Goal: Check status: Check status

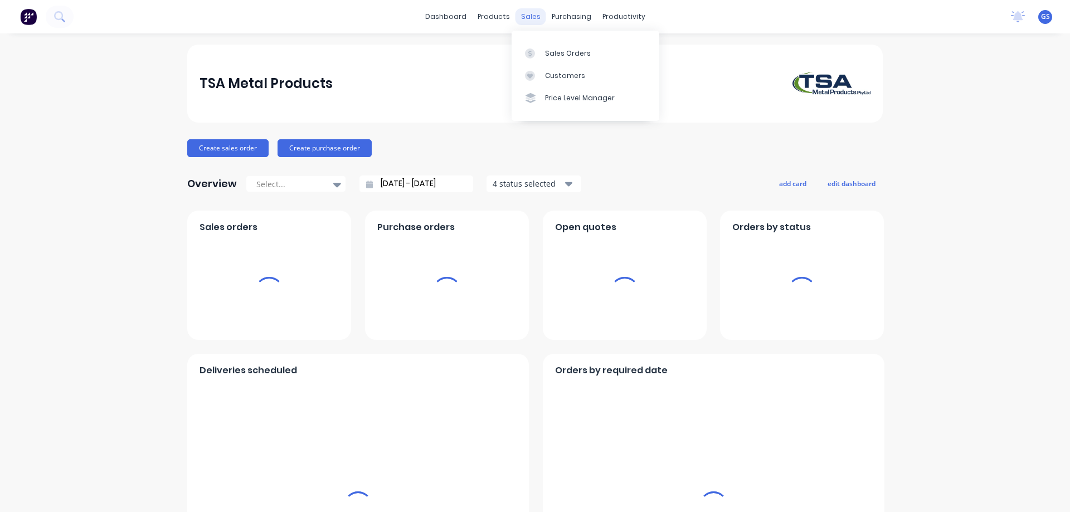
click at [528, 17] on div "sales" at bounding box center [531, 16] width 31 height 17
click at [557, 55] on div "Sales Orders" at bounding box center [568, 53] width 46 height 10
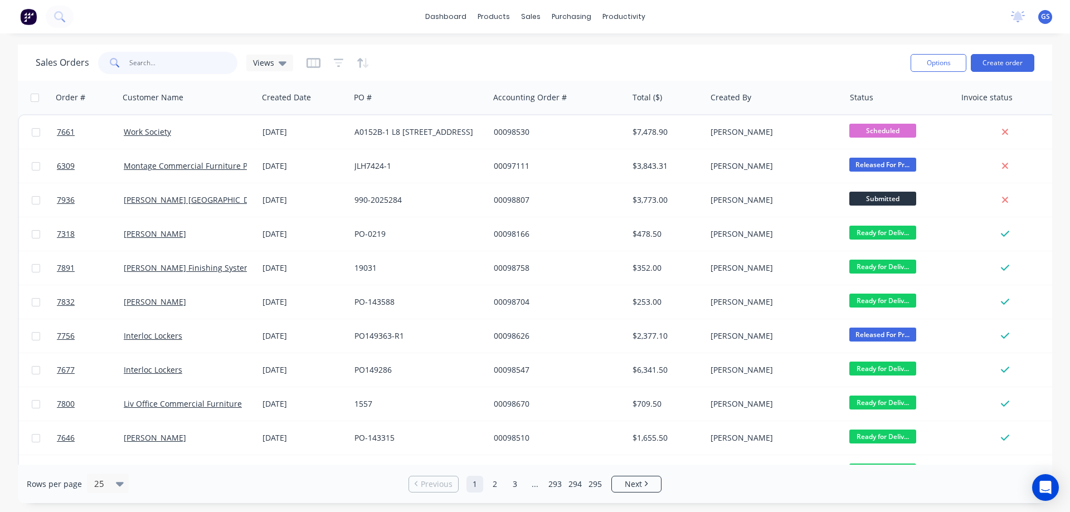
click at [144, 64] on input "text" at bounding box center [183, 63] width 109 height 22
type input "98530"
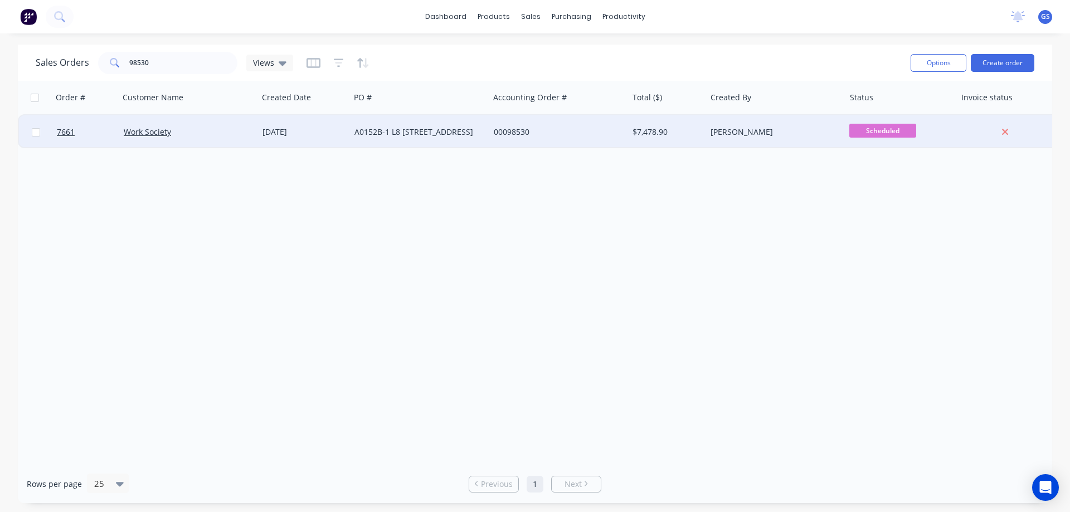
click at [191, 143] on div "Work Society" at bounding box center [188, 131] width 139 height 33
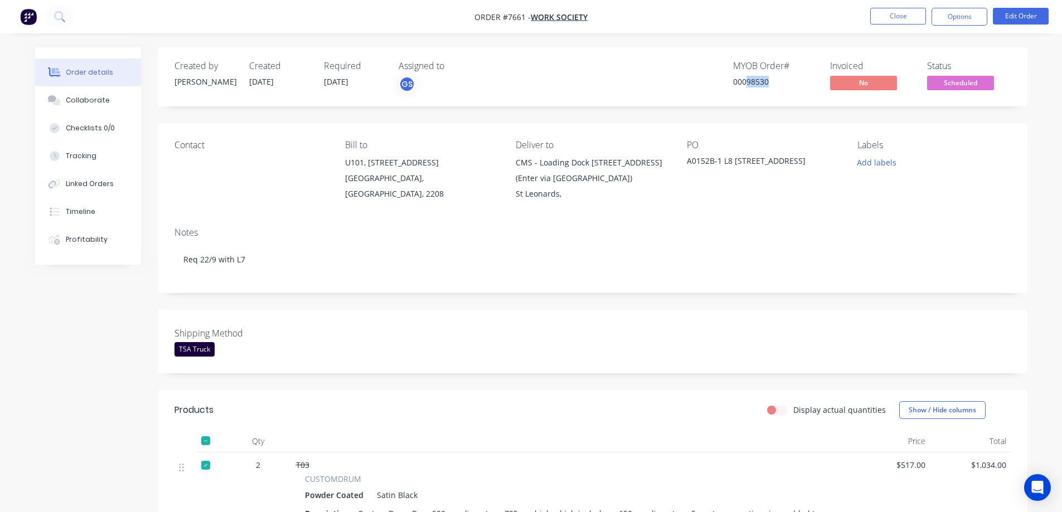
drag, startPoint x: 747, startPoint y: 81, endPoint x: 770, endPoint y: 93, distance: 25.9
click at [770, 93] on div "MYOB Order # 00098530" at bounding box center [775, 77] width 84 height 32
copy div "98530"
click at [88, 104] on div "Collaborate" at bounding box center [88, 100] width 44 height 10
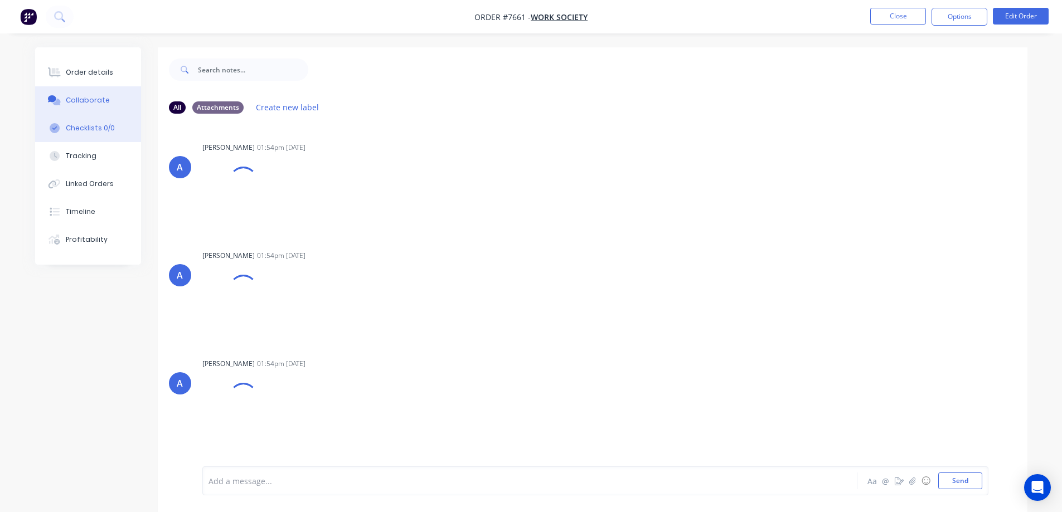
click at [89, 120] on button "Checklists 0/0" at bounding box center [88, 128] width 106 height 28
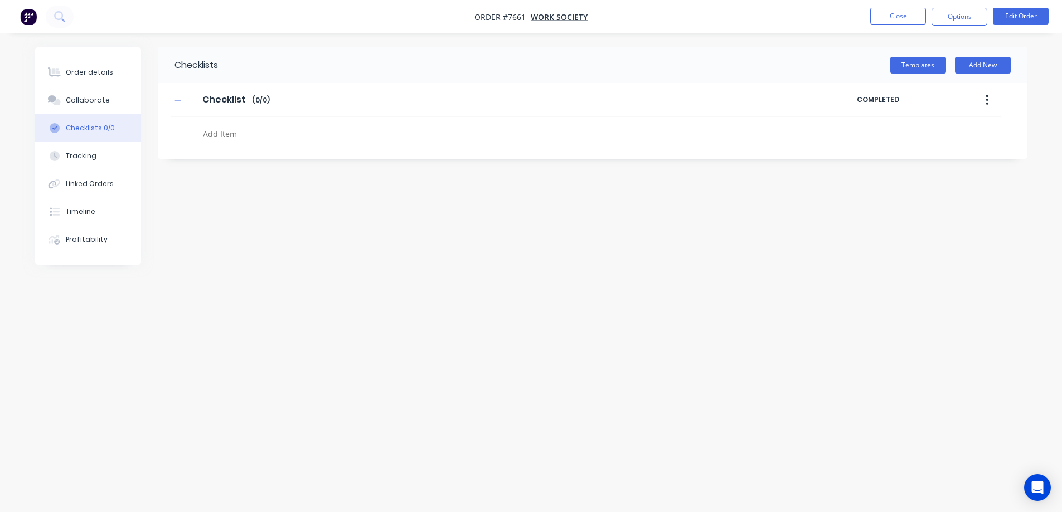
type textarea "x"
click at [84, 148] on button "Tracking" at bounding box center [92, 156] width 106 height 28
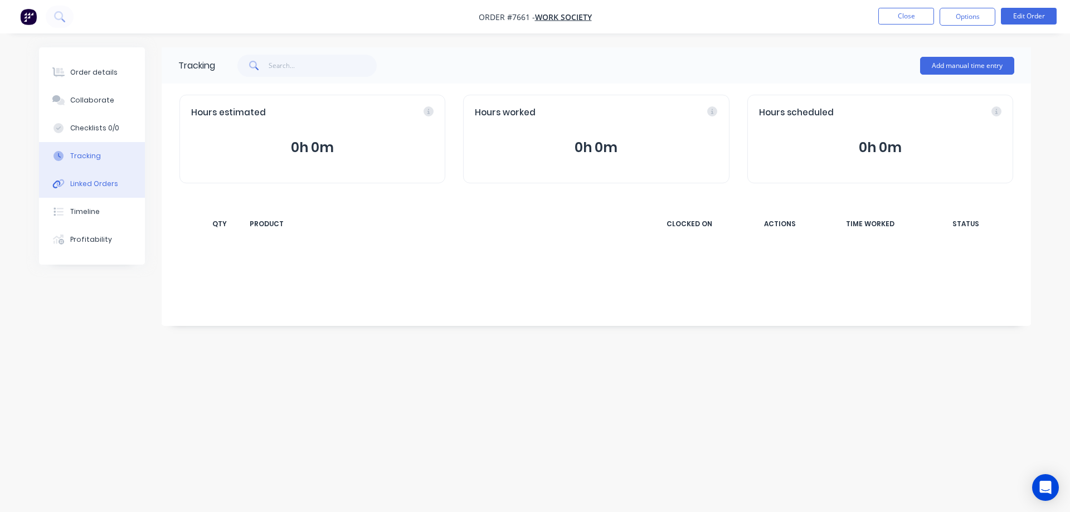
click at [103, 183] on div "Linked Orders" at bounding box center [94, 184] width 48 height 10
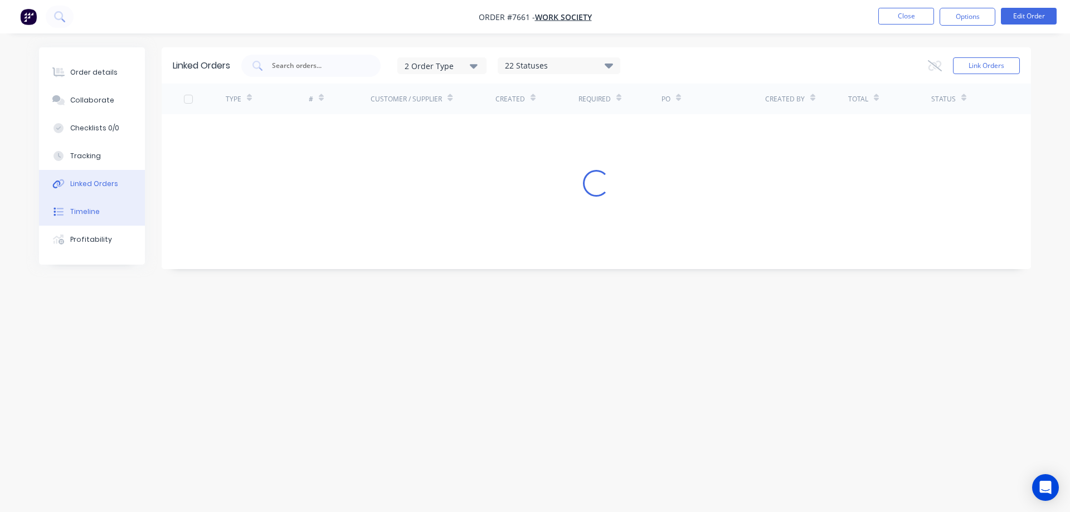
click at [95, 207] on div "Timeline" at bounding box center [85, 212] width 30 height 10
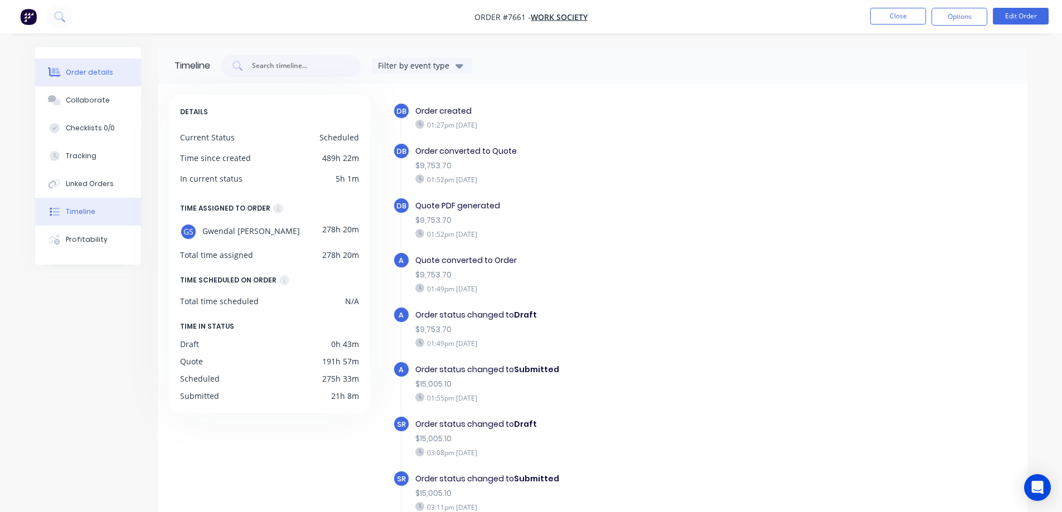
click at [84, 74] on div "Order details" at bounding box center [89, 72] width 47 height 10
